Goal: Task Accomplishment & Management: Manage account settings

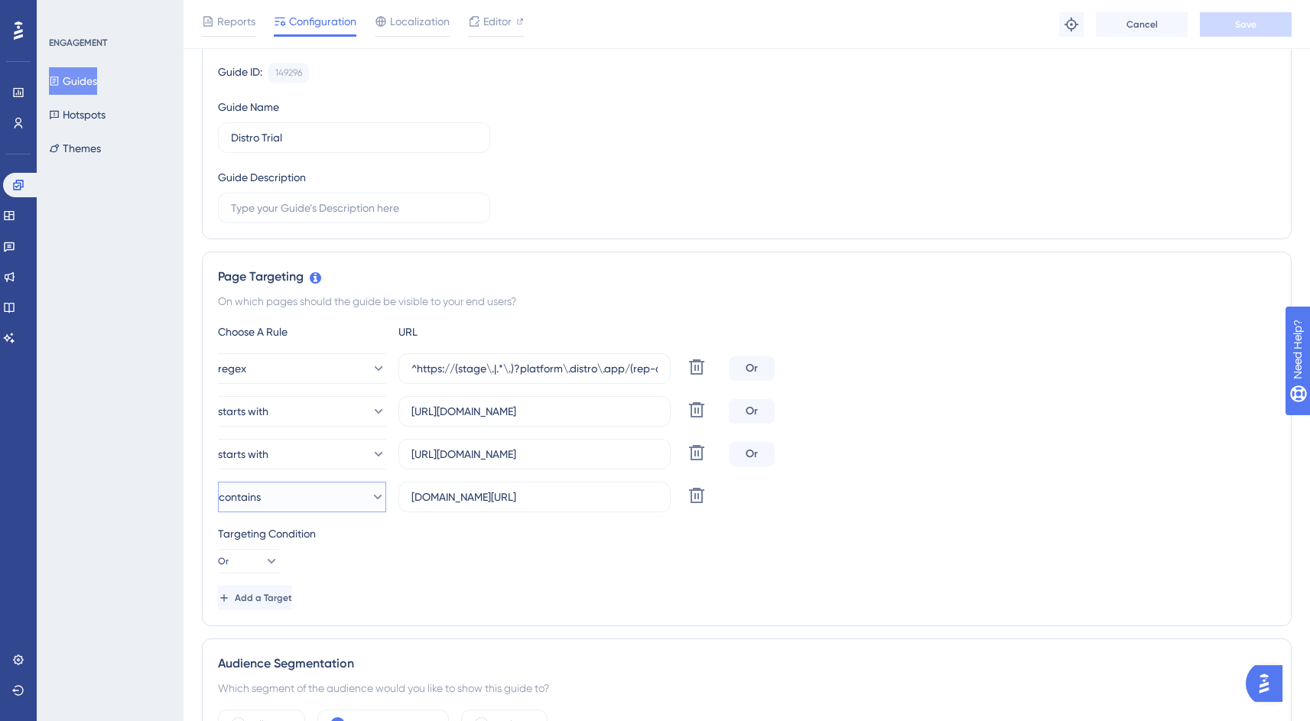
click at [261, 502] on span "contains" at bounding box center [240, 497] width 42 height 18
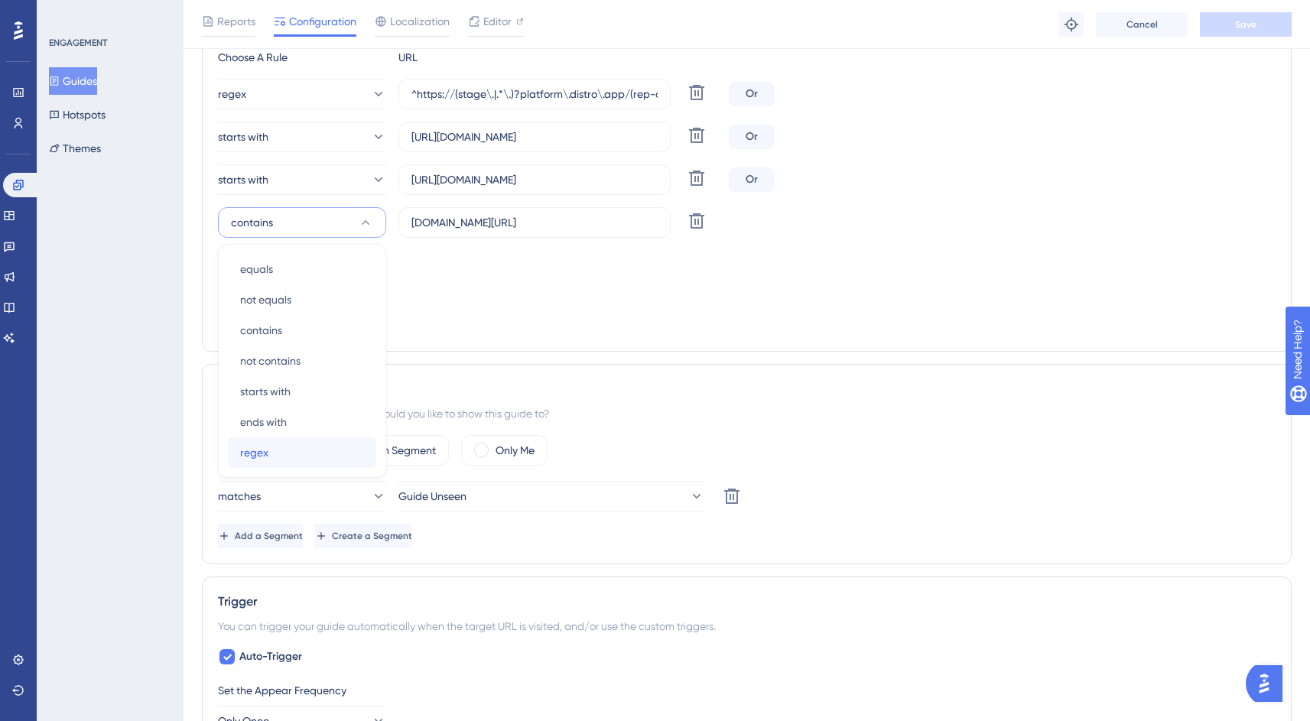
click at [269, 454] on div "regex regex" at bounding box center [302, 452] width 124 height 31
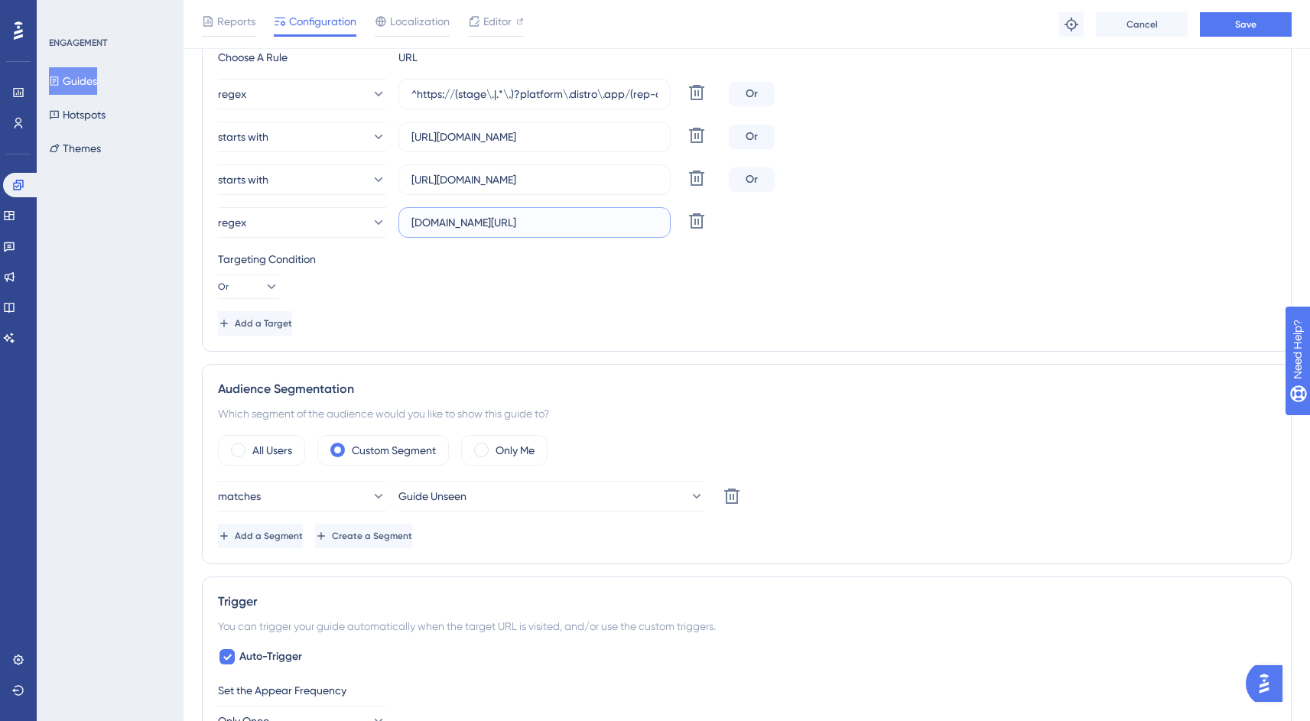
click at [516, 228] on input "[DOMAIN_NAME][URL]" at bounding box center [534, 222] width 246 height 17
click at [408, 221] on label "[DOMAIN_NAME][URL]" at bounding box center [534, 222] width 272 height 31
click at [411, 221] on input "[DOMAIN_NAME][URL]" at bounding box center [534, 222] width 246 height 17
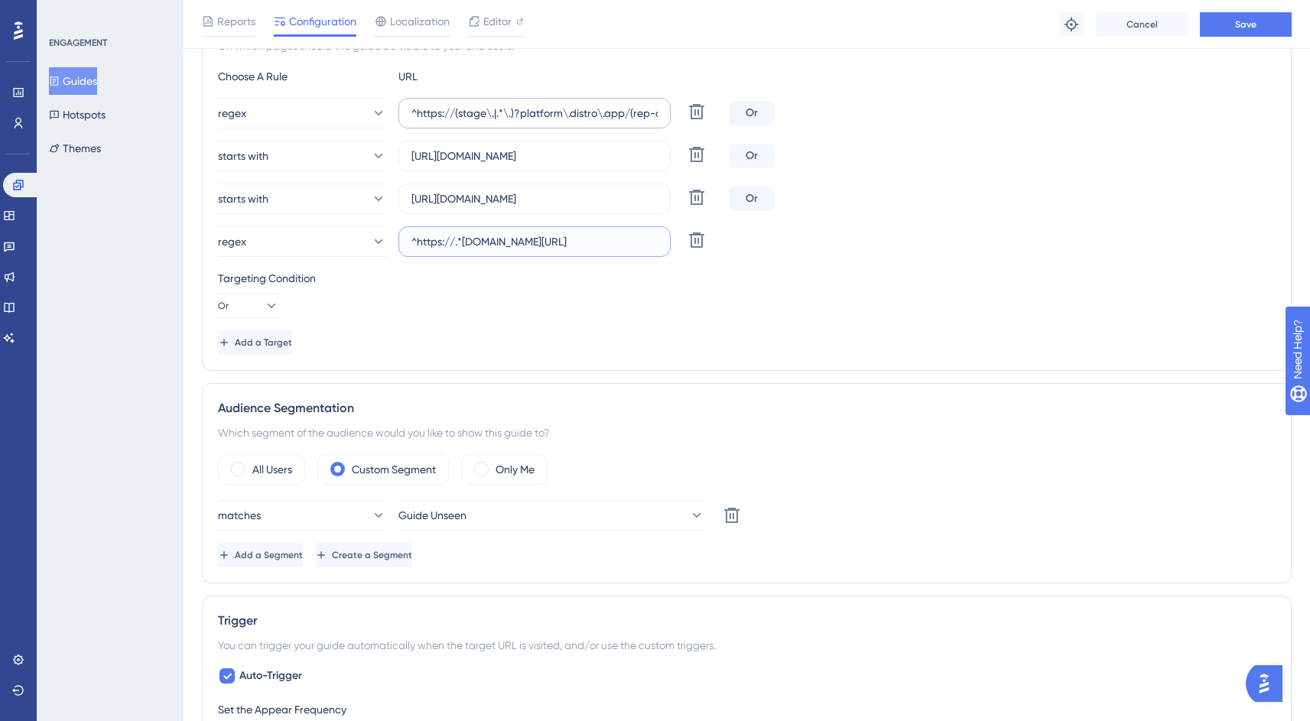
scroll to position [400, 11]
click at [536, 115] on input "^https://(stage\.|.*\.)?platform\.distro\.app/(rep-chatbot/chat\?.*|build-quote…" at bounding box center [534, 113] width 246 height 17
drag, startPoint x: 622, startPoint y: 112, endPoint x: 844, endPoint y: 110, distance: 222.5
click at [844, 110] on div "regex ^https://(stage\.|.*\.)?platform\.distro\.app/(rep-chatbot/chat\?.*|build…" at bounding box center [746, 113] width 1057 height 31
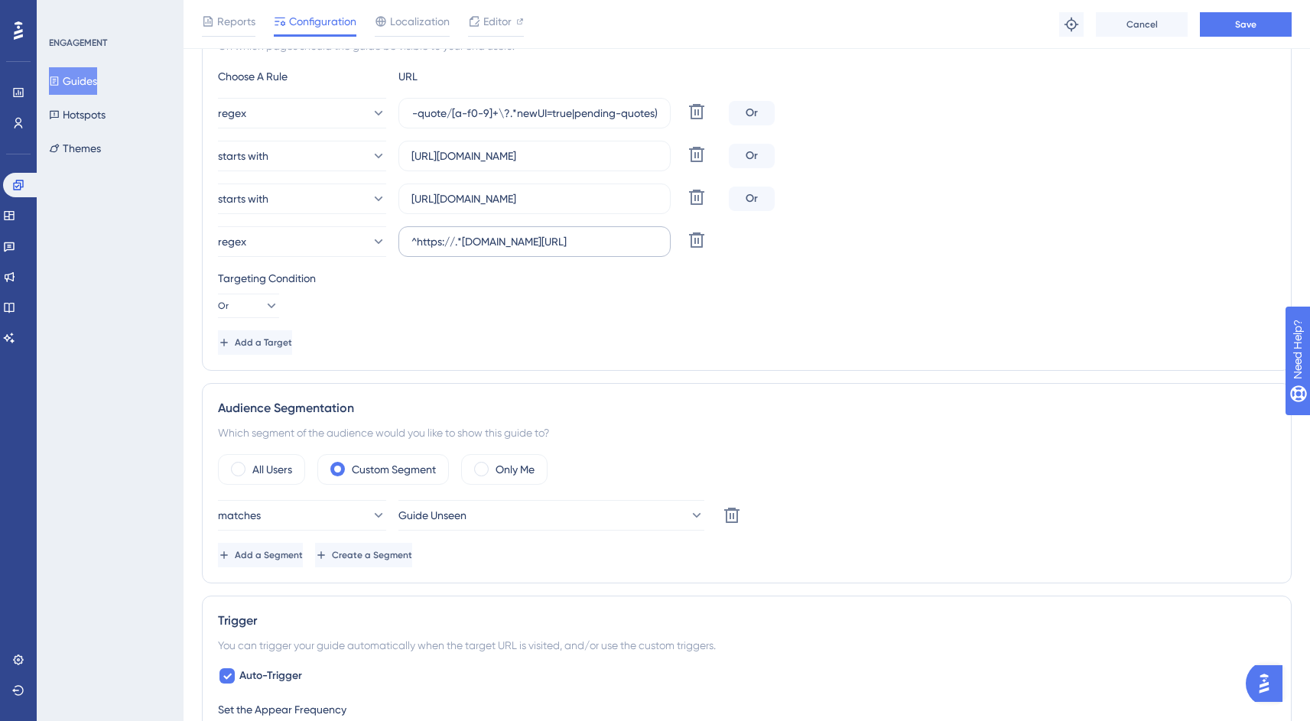
scroll to position [0, 0]
click at [589, 250] on label "^https://.*[DOMAIN_NAME][URL]" at bounding box center [534, 241] width 272 height 31
click at [589, 250] on input "^https://.*[DOMAIN_NAME][URL]" at bounding box center [534, 241] width 246 height 17
click at [587, 246] on input "^https://.*[DOMAIN_NAME][URL]" at bounding box center [534, 241] width 246 height 17
paste input "(rep-chatbot/chat\?.*|build-quote/[a-f0-9]+\?.*newUI=true|pending-quotes)"
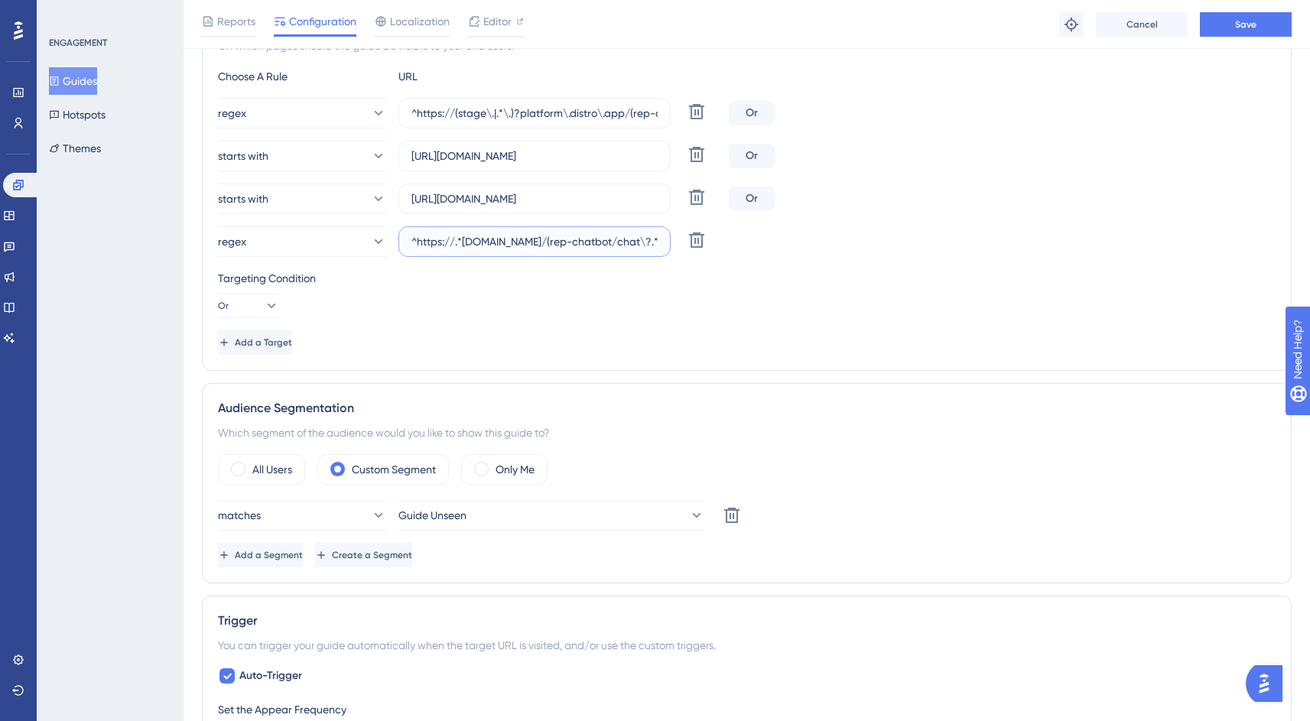
scroll to position [0, 274]
click at [531, 243] on input "^https://.*[DOMAIN_NAME]/(rep-chatbot/chat\?.*|build-quote/[a-f0-9]+\?.*newUI=t…" at bounding box center [534, 241] width 246 height 17
click at [506, 243] on input "^https://.*[DOMAIN_NAME]/(rep-chatbot/chat\?.*|build-quote/[a-f0-9]+\?.*newUI=t…" at bounding box center [534, 241] width 246 height 17
type input "^https://.*[DOMAIN_NAME]/(rep-chatbot/chat\?.*|build-quote/[a-f0-9]+\?.*newUI=t…"
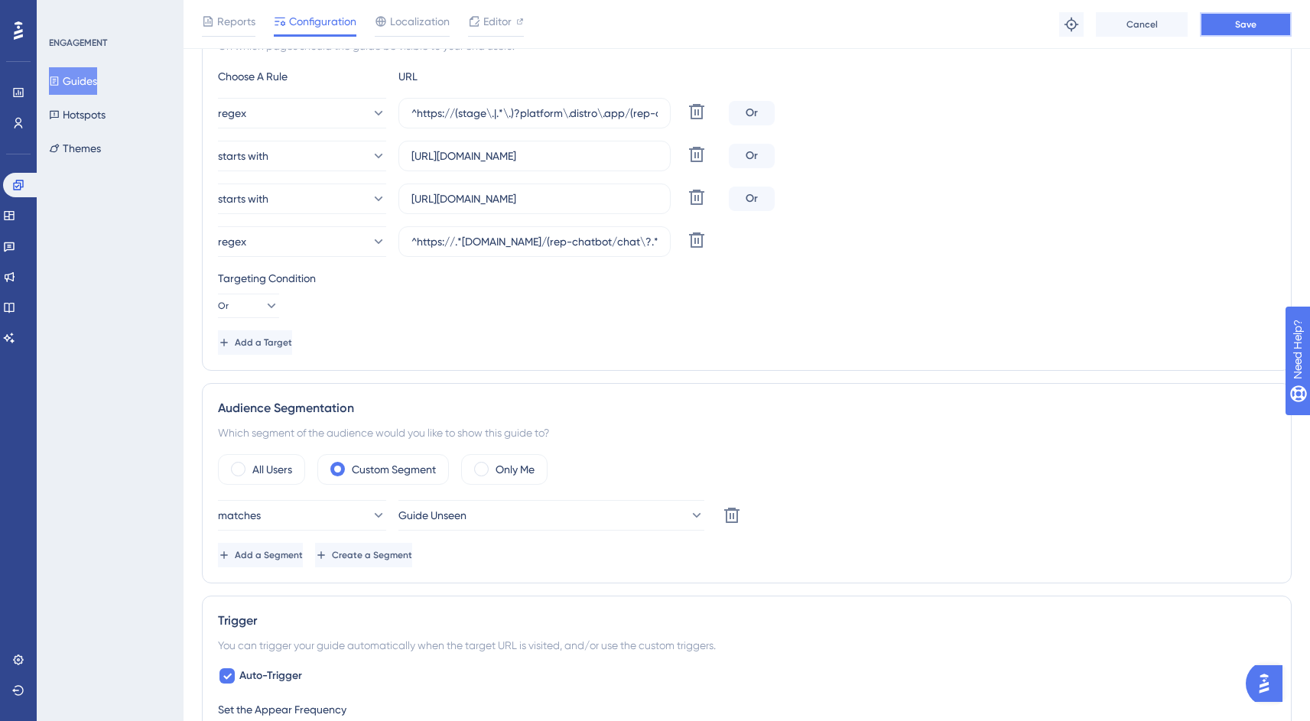
click at [1248, 32] on button "Save" at bounding box center [1246, 24] width 92 height 24
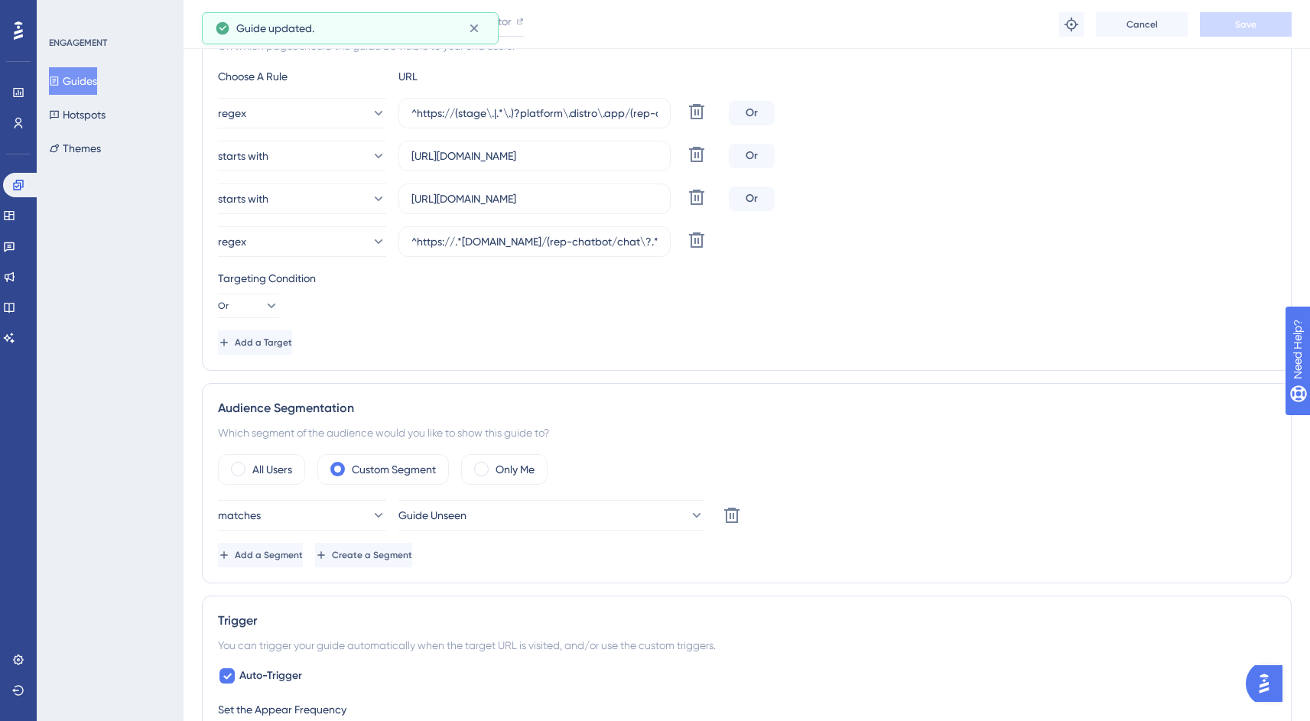
scroll to position [0, 11]
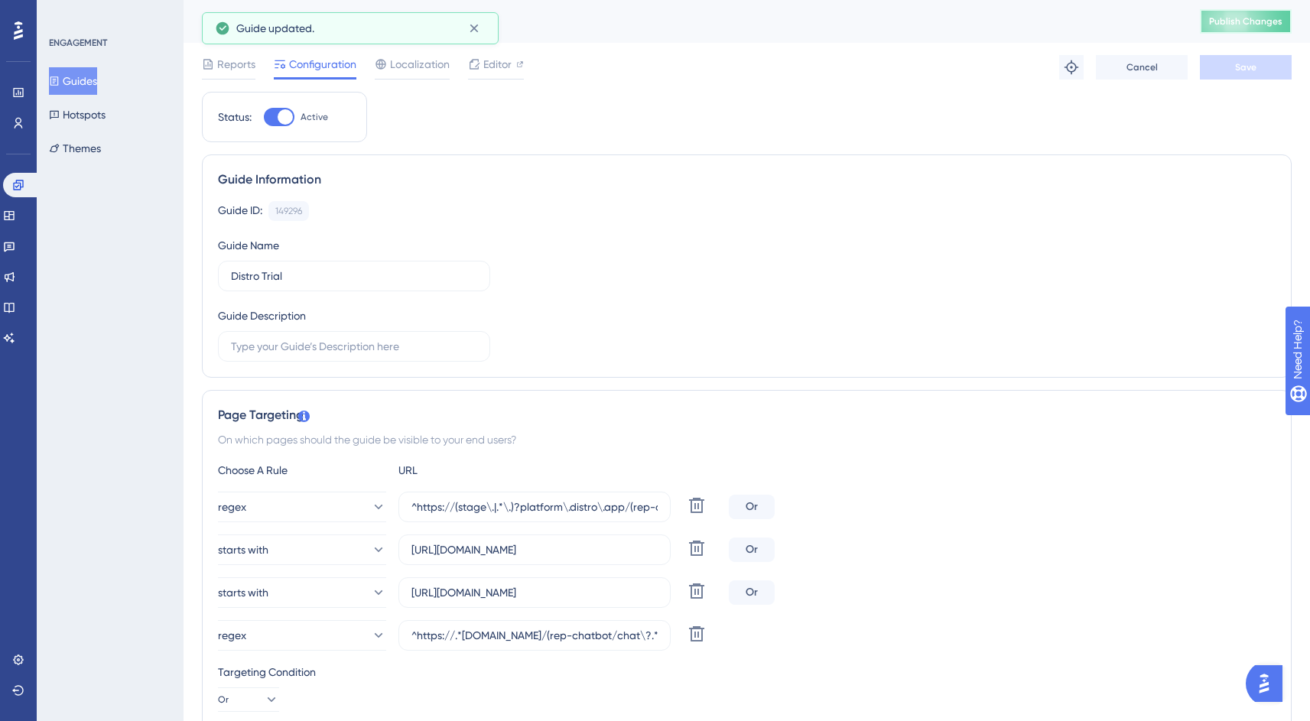
click at [1242, 9] on button "Publish Changes" at bounding box center [1246, 21] width 92 height 24
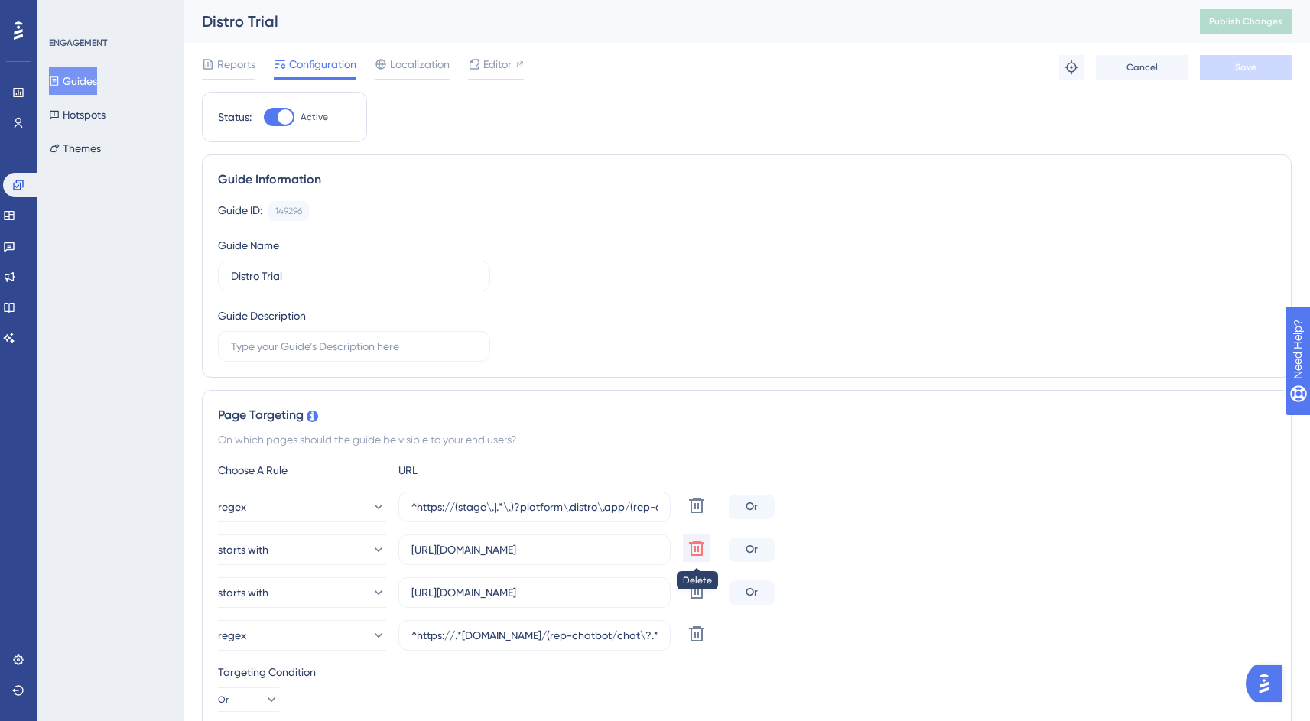
click at [687, 515] on icon at bounding box center [696, 505] width 18 height 18
type input "[URL][DOMAIN_NAME]"
type input "^https://.*[DOMAIN_NAME]/(rep-chatbot/chat\?.*|build-quote/[a-f0-9]+\?.*newUI=t…"
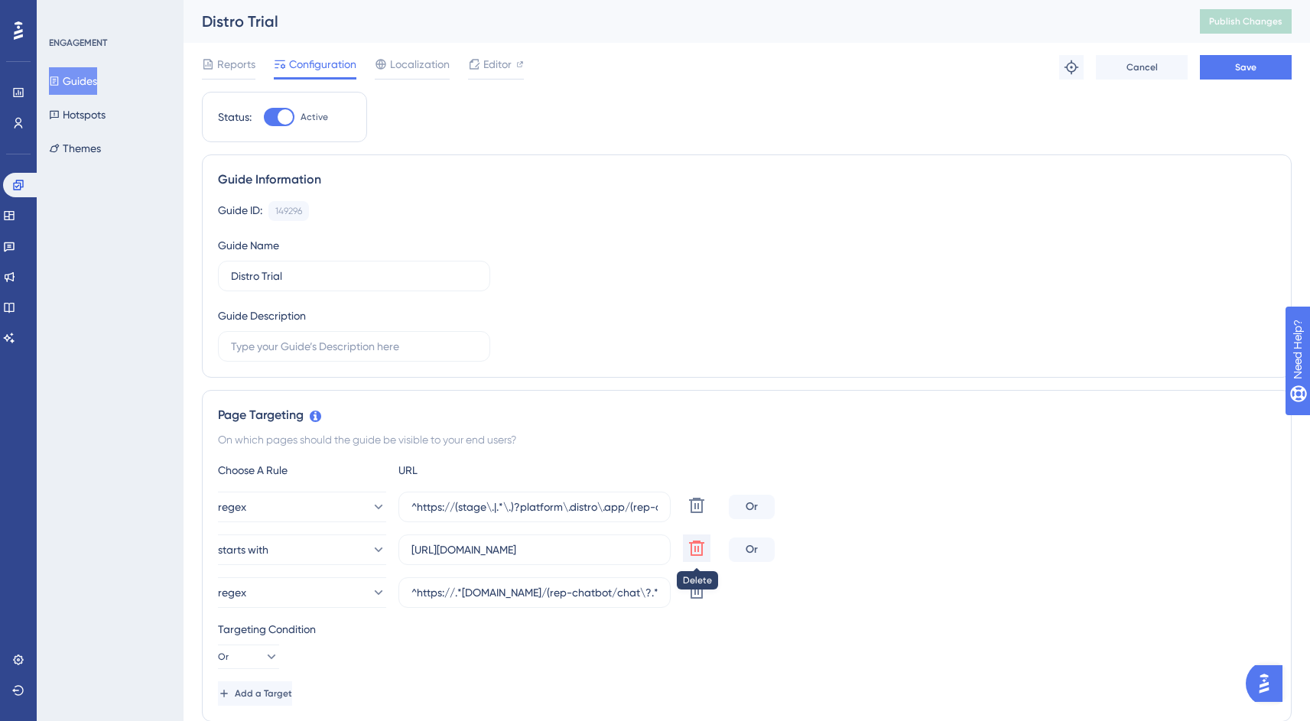
click at [687, 515] on icon at bounding box center [696, 505] width 18 height 18
type input "^https://.*[DOMAIN_NAME]/(rep-chatbot/chat\?.*|build-quote/[a-f0-9]+\?.*newUI=t…"
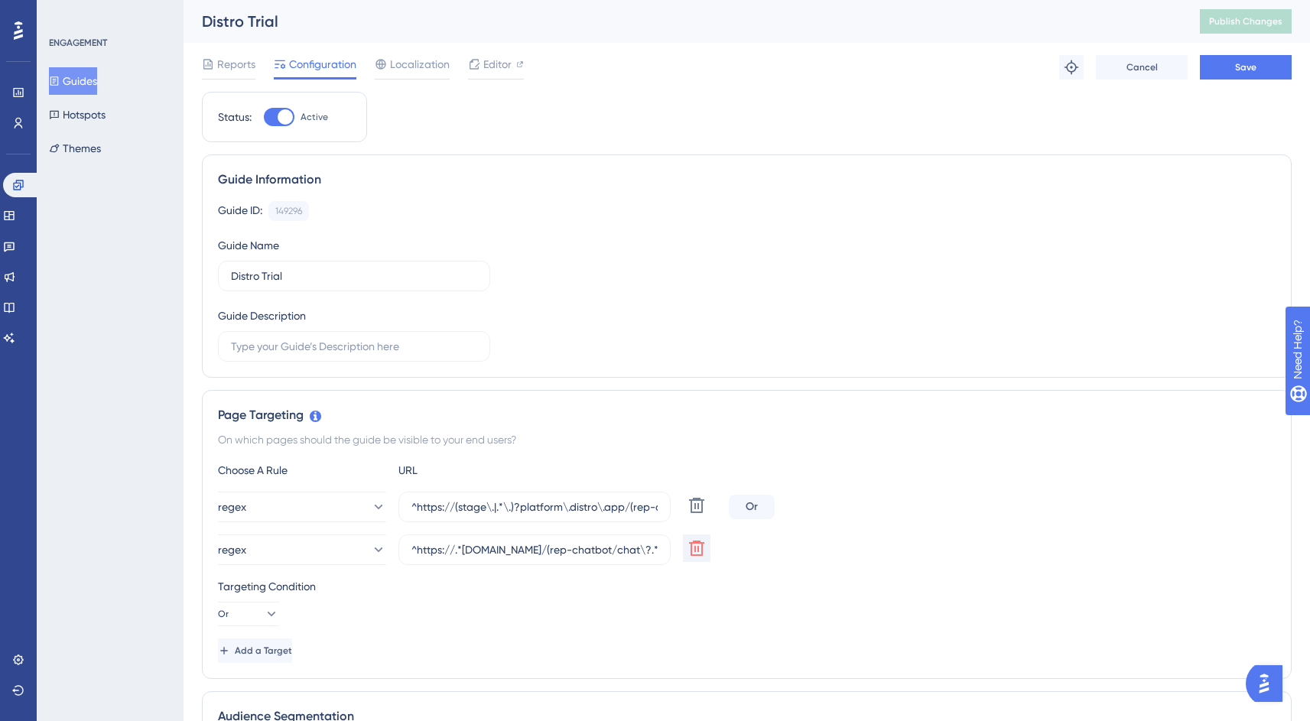
click at [881, 597] on div "Targeting Condition Or" at bounding box center [746, 601] width 1057 height 49
click at [1242, 65] on span "Save" at bounding box center [1245, 67] width 21 height 12
click at [1270, 28] on button "Publish Changes" at bounding box center [1246, 21] width 92 height 24
